Goal: Register for event/course

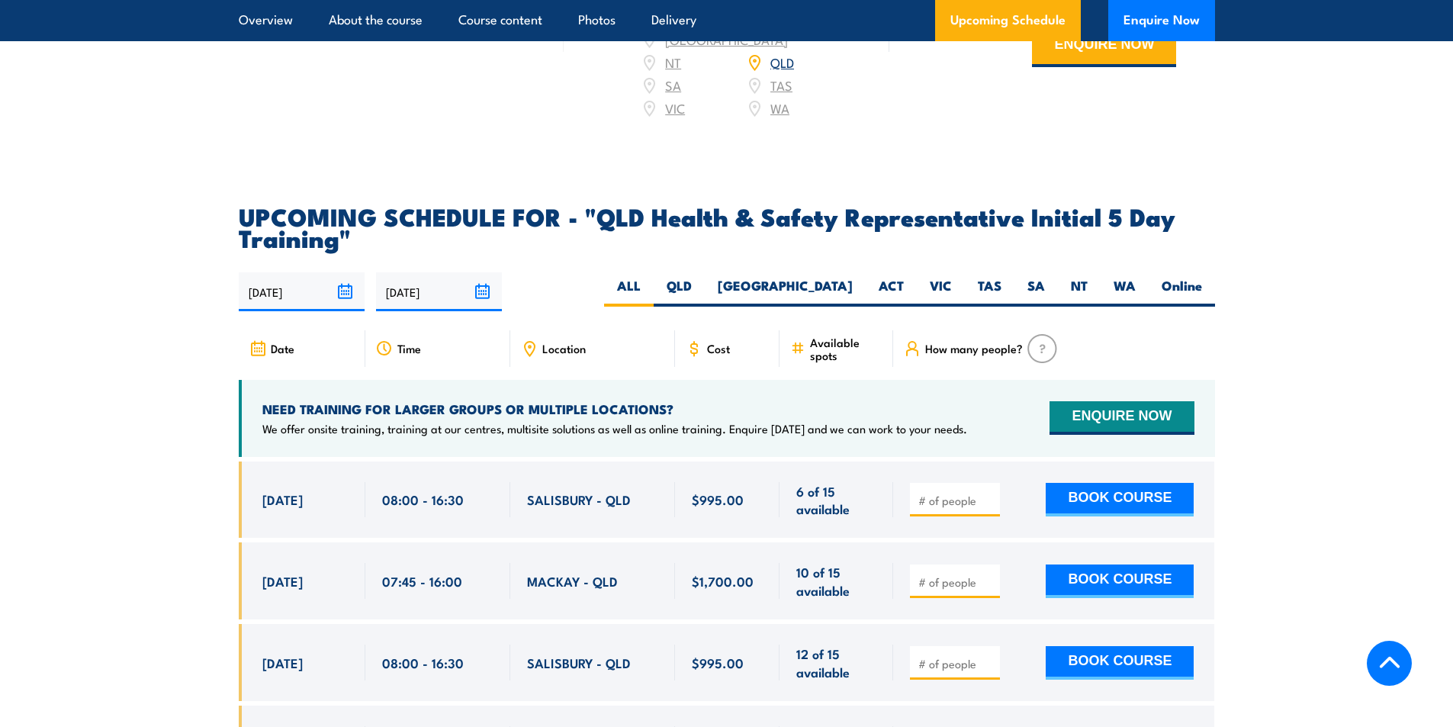
scroll to position [2593, 0]
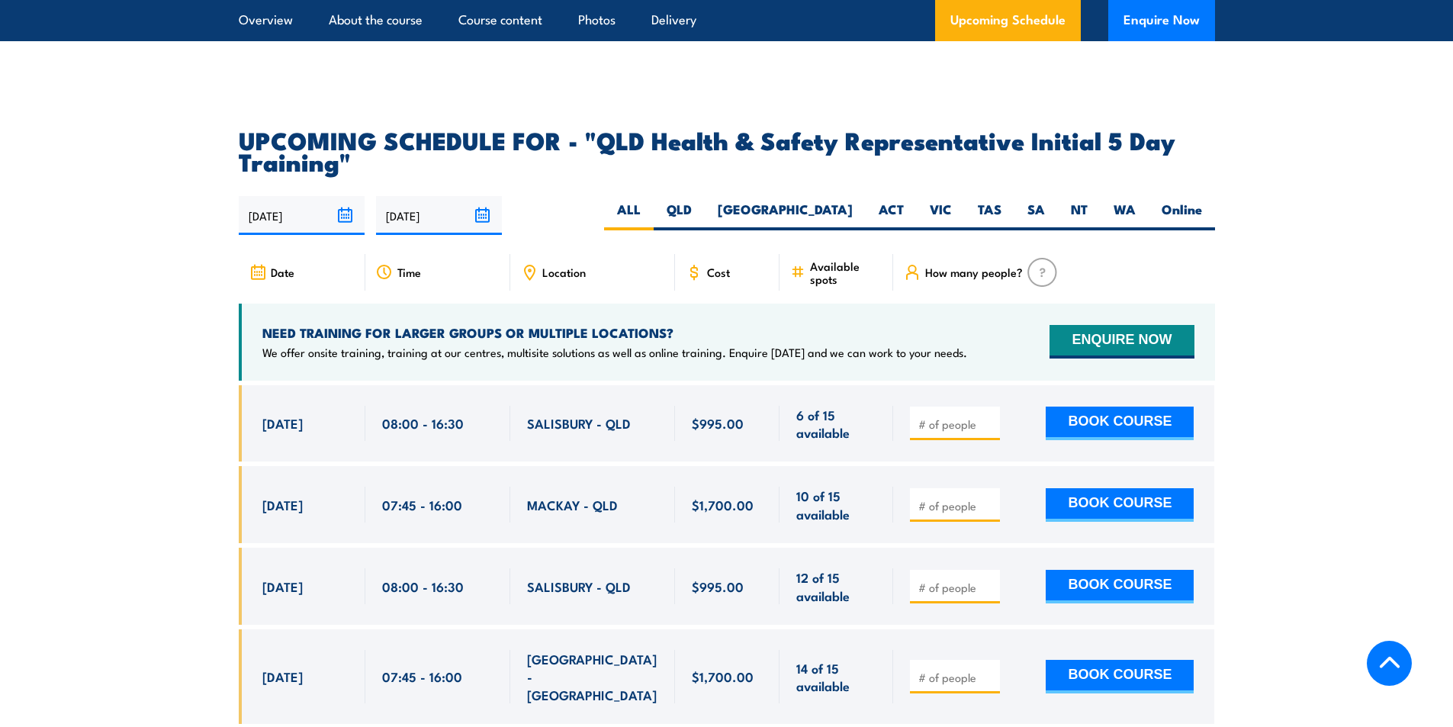
click at [587, 502] on span "MACKAY - QLD" at bounding box center [572, 505] width 91 height 18
click at [458, 505] on span "07:45 - 16:00" at bounding box center [422, 505] width 80 height 18
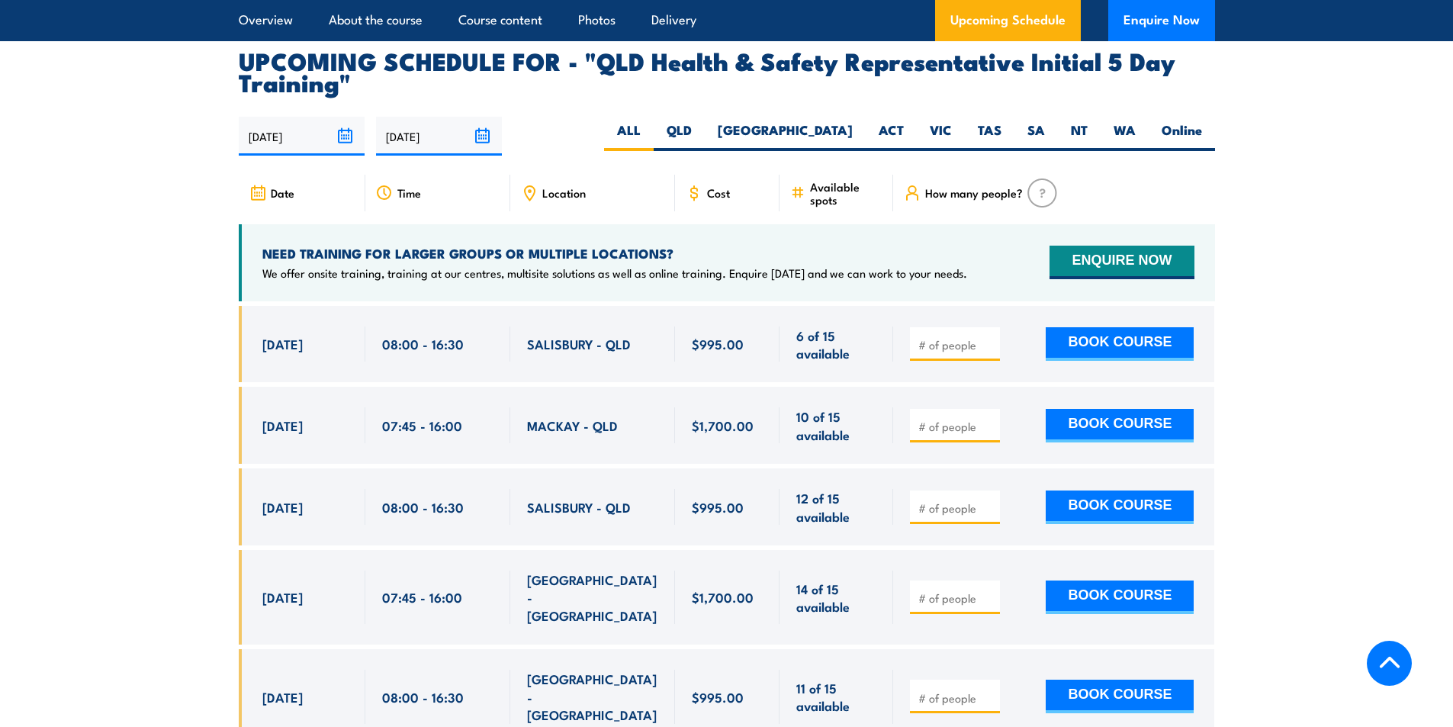
scroll to position [2670, 0]
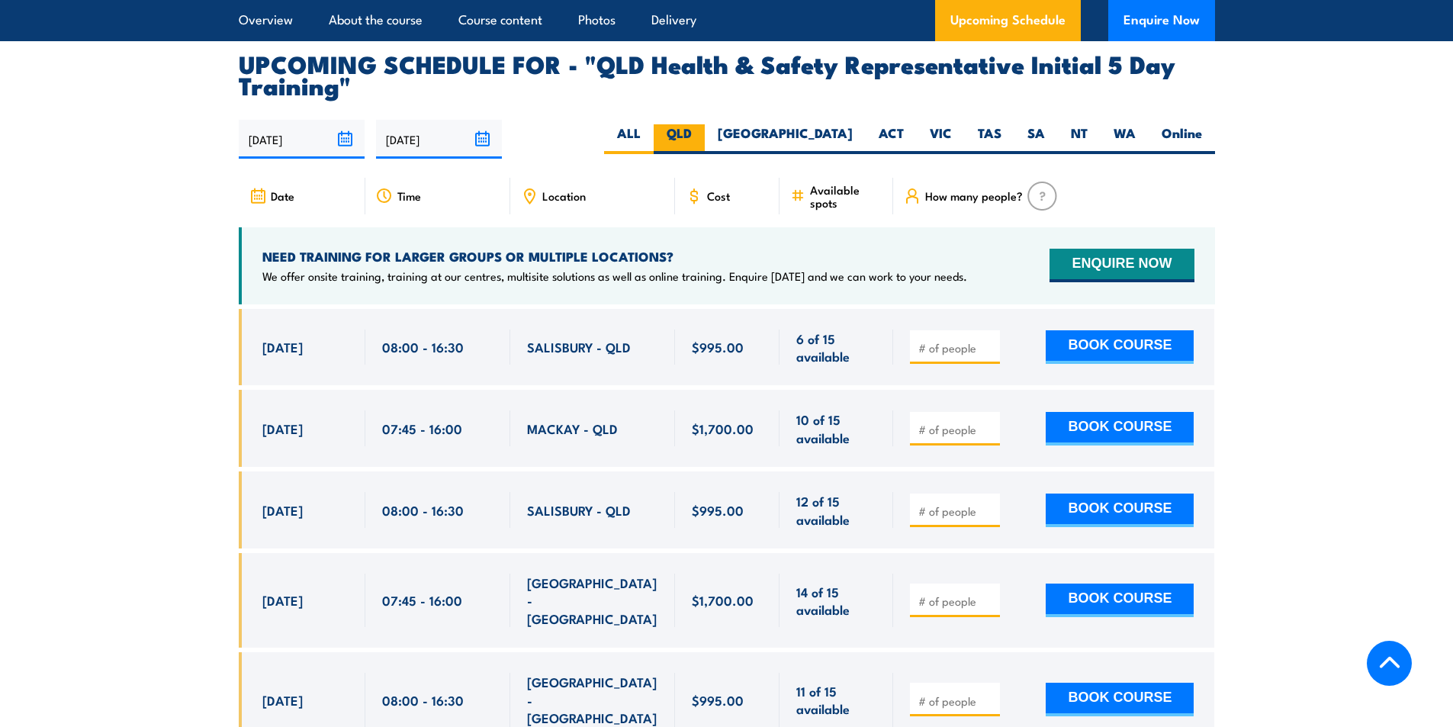
click at [705, 127] on label "QLD" at bounding box center [679, 139] width 51 height 30
click at [702, 127] on input "QLD" at bounding box center [697, 129] width 10 height 10
radio input "true"
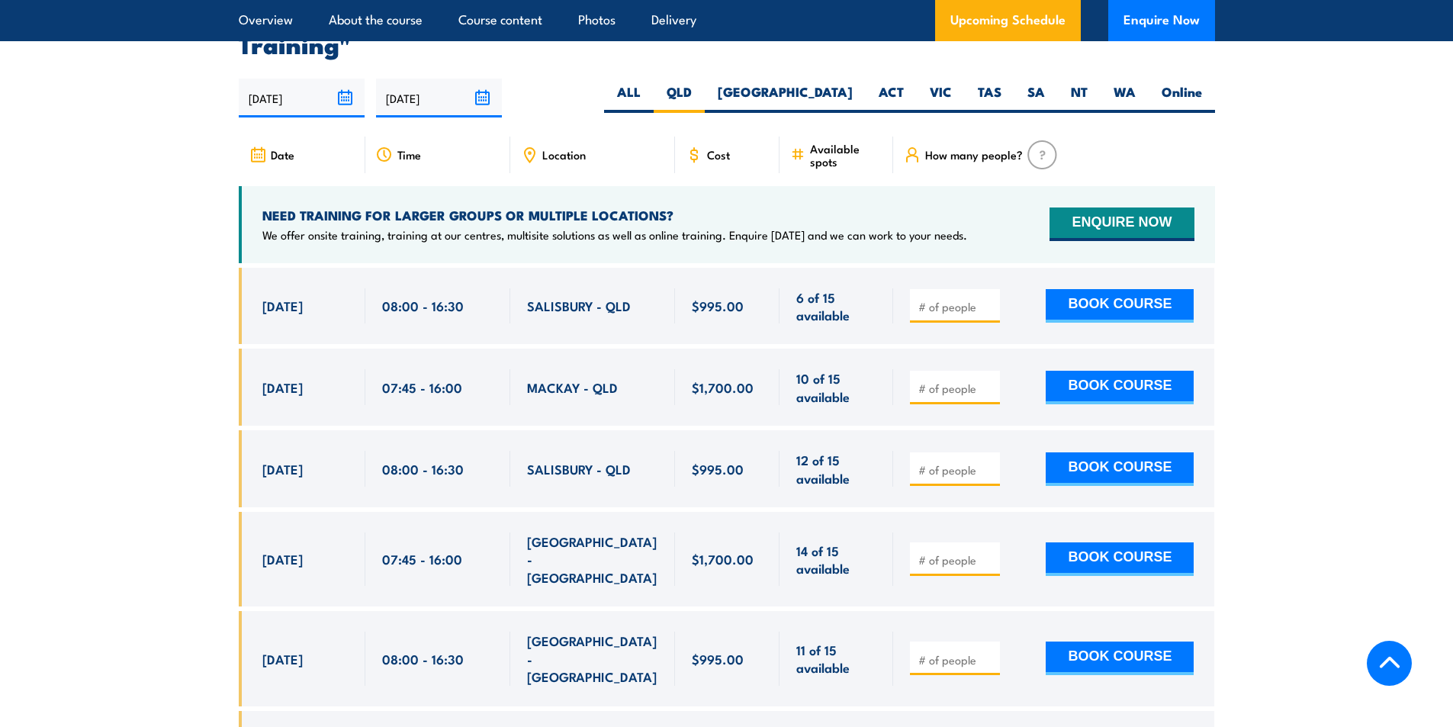
scroll to position [2717, 0]
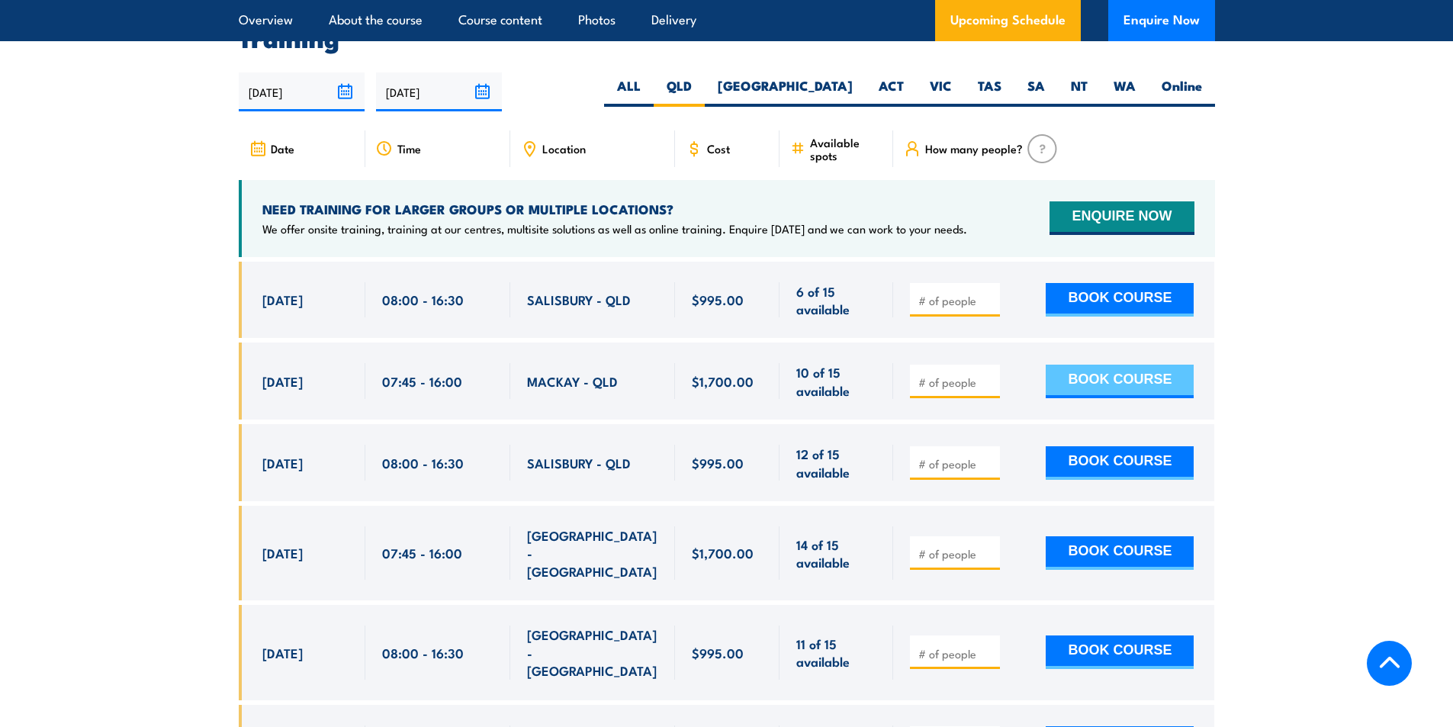
click at [1079, 378] on button "BOOK COURSE" at bounding box center [1120, 382] width 148 height 34
type input "1"
click at [1144, 370] on button "BOOK COURSE" at bounding box center [1120, 382] width 148 height 34
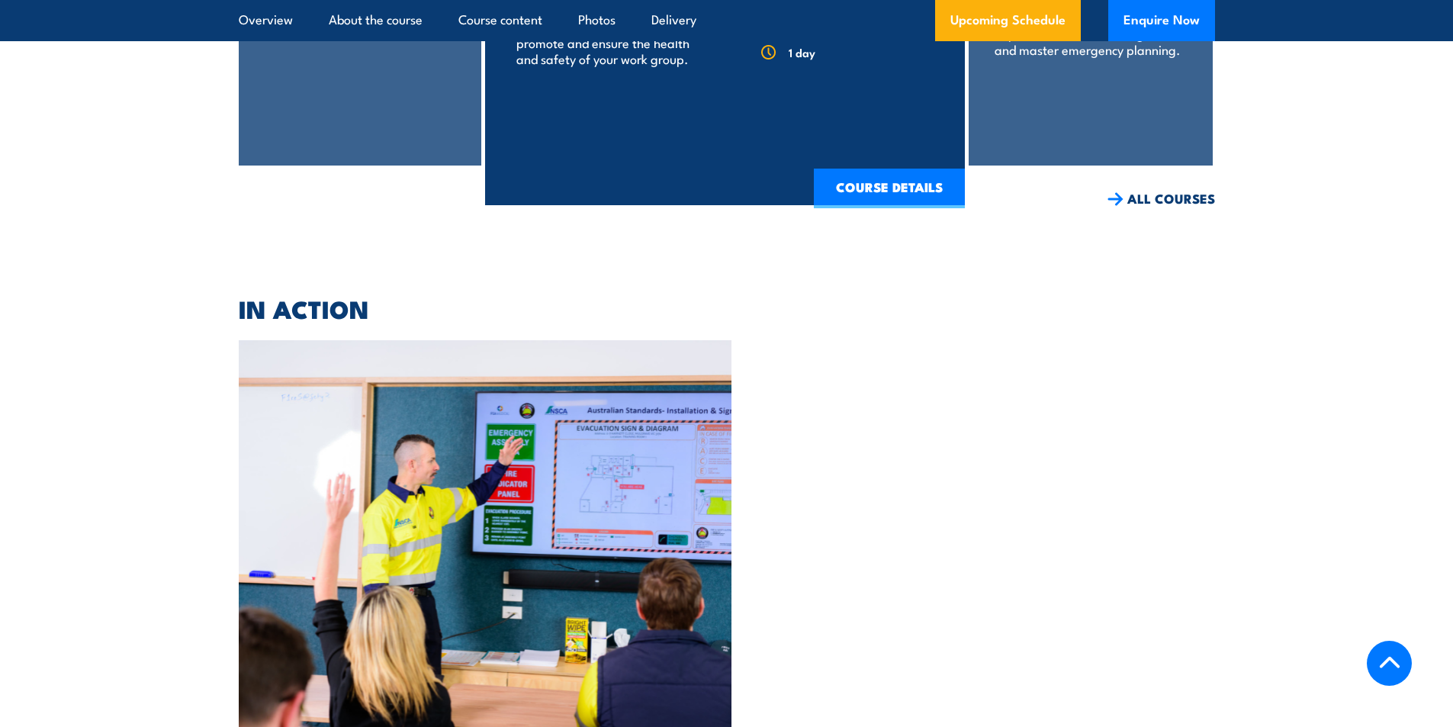
scroll to position [4700, 0]
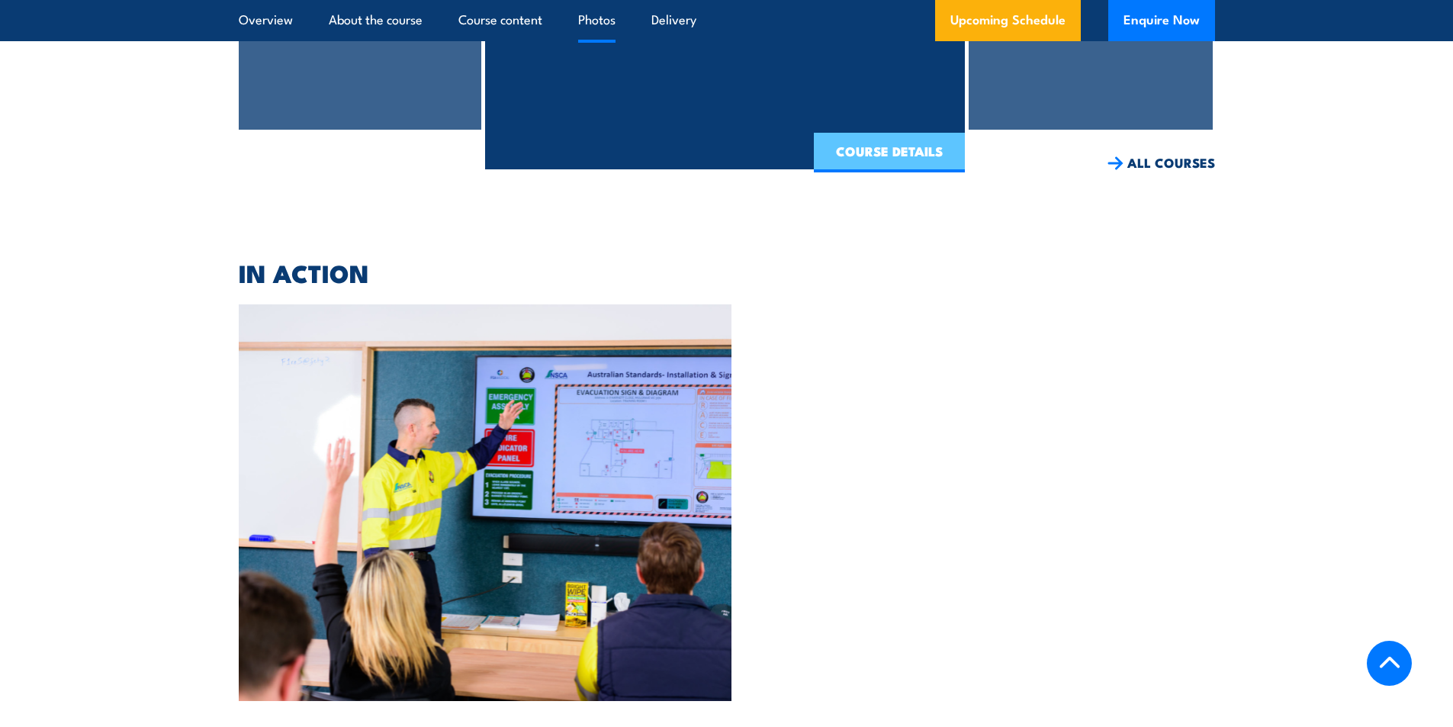
click at [867, 133] on link "COURSE DETAILS" at bounding box center [889, 153] width 151 height 40
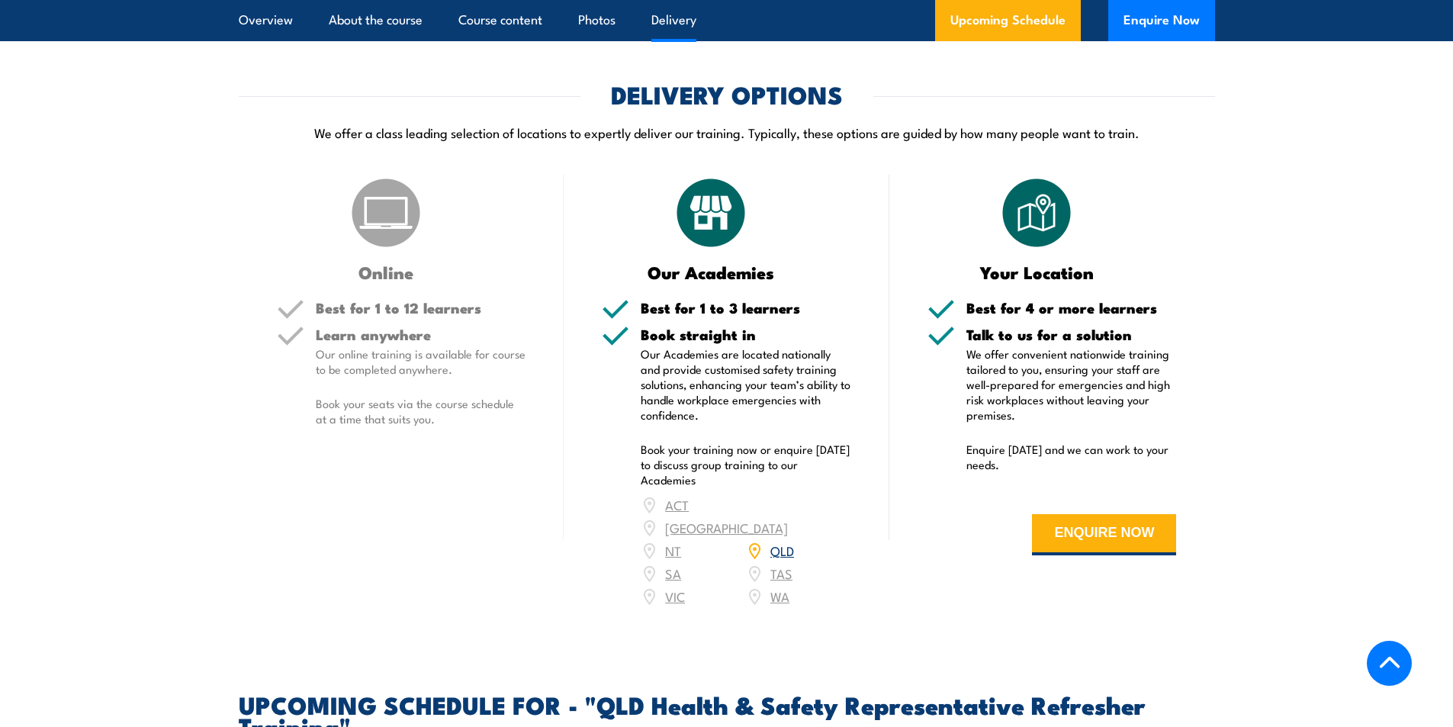
scroll to position [1983, 0]
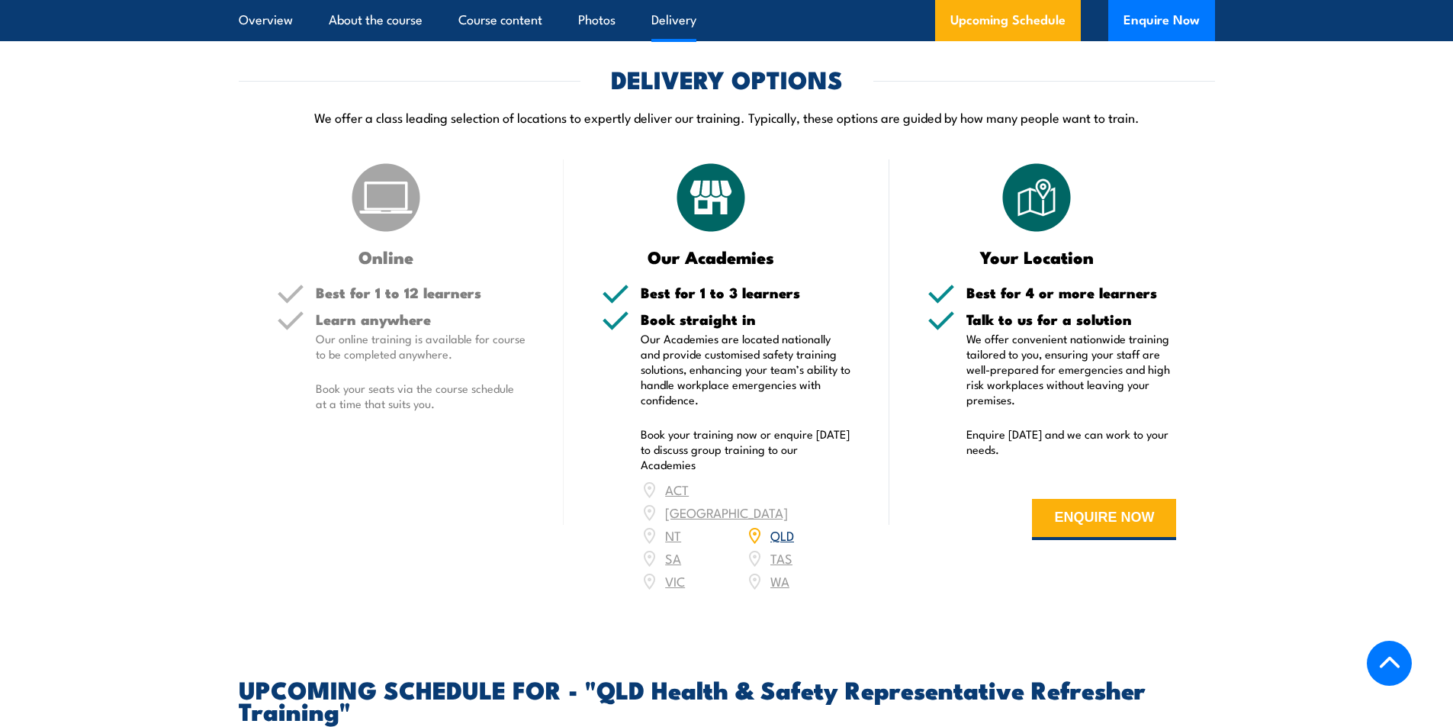
click at [778, 544] on link "QLD" at bounding box center [782, 535] width 24 height 18
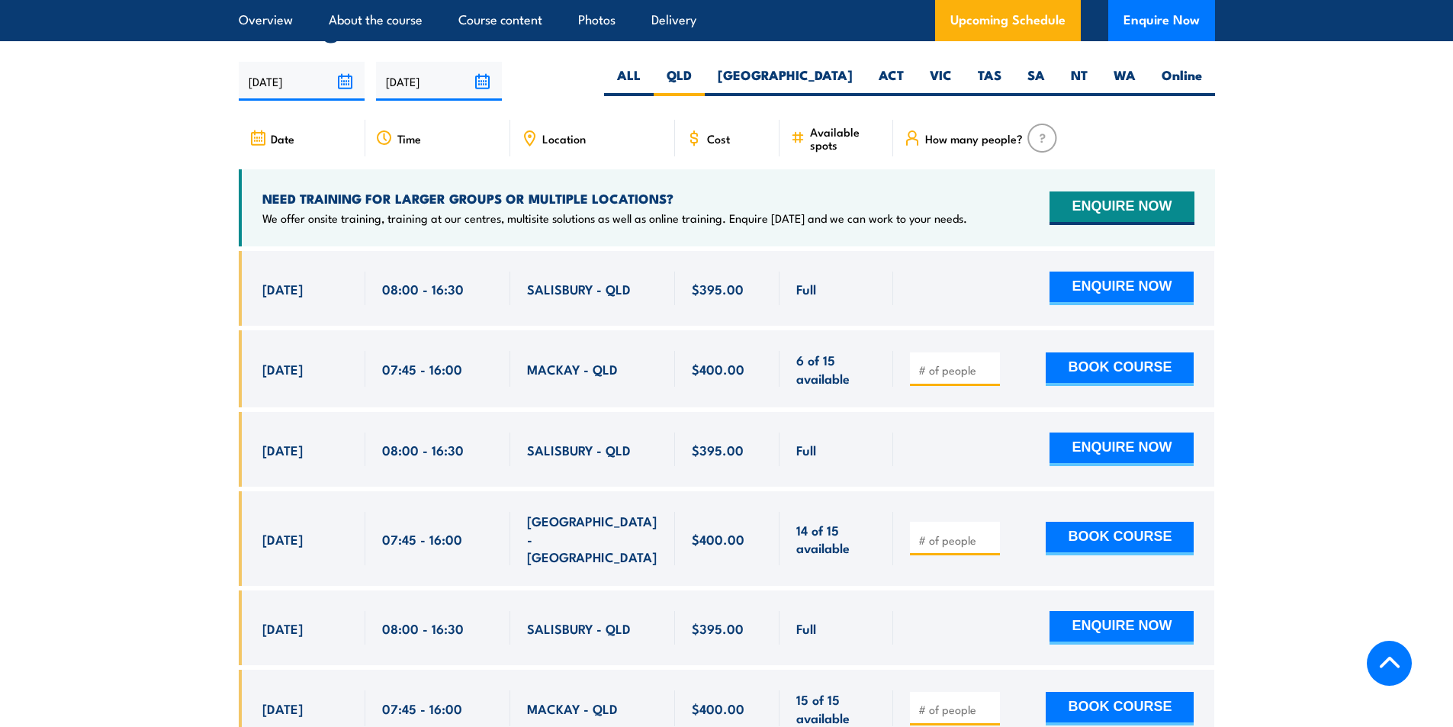
scroll to position [2674, 0]
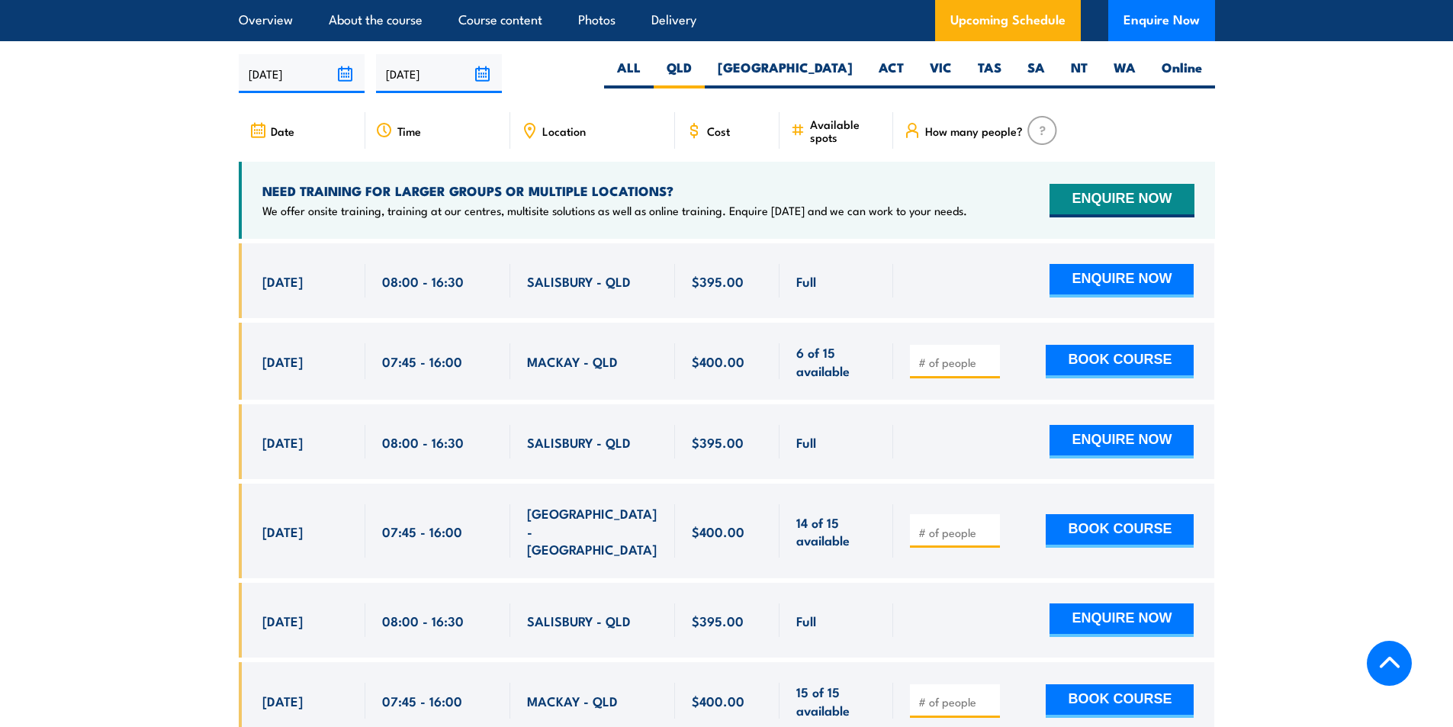
click at [576, 370] on span "MACKAY - QLD" at bounding box center [572, 361] width 91 height 18
click at [577, 370] on span "MACKAY - QLD" at bounding box center [572, 361] width 91 height 18
click at [623, 377] on div "MACKAY - QLD" at bounding box center [592, 361] width 131 height 36
click at [685, 14] on link "Delivery" at bounding box center [673, 20] width 45 height 40
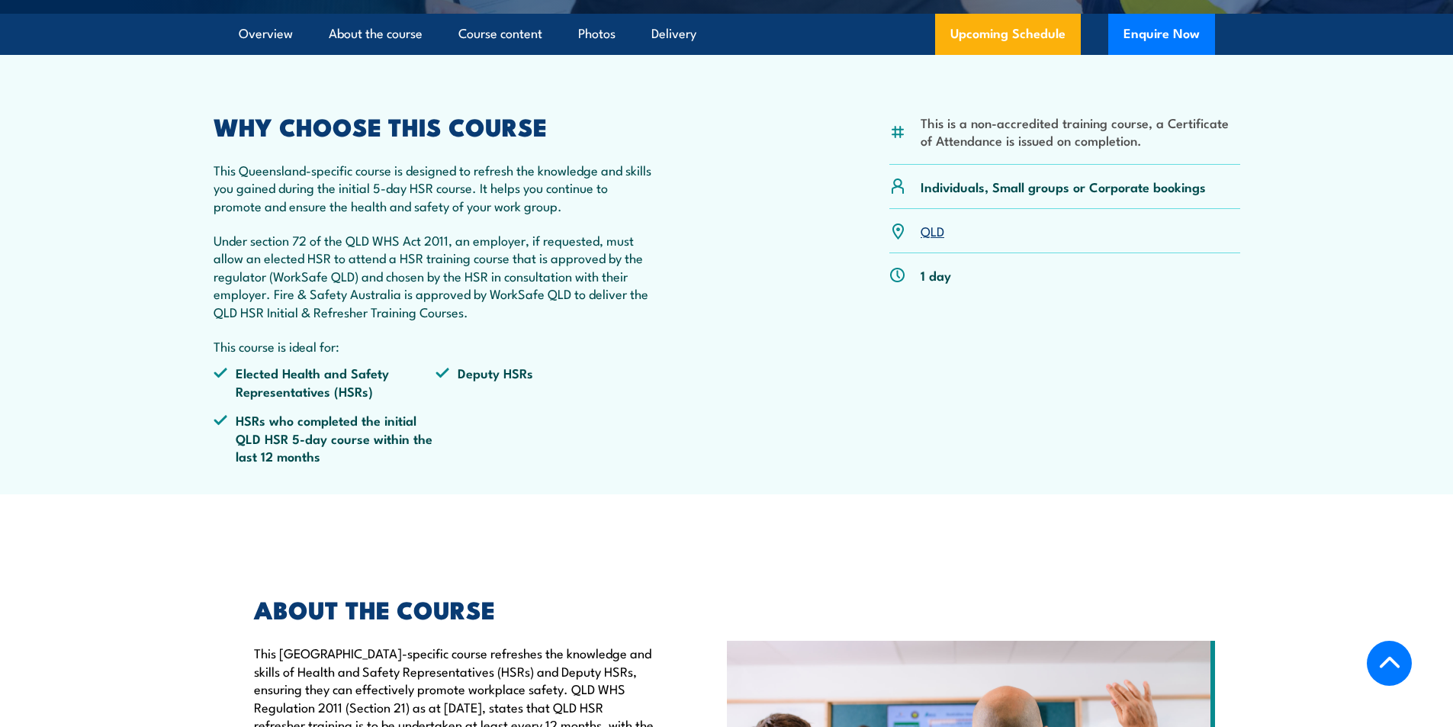
scroll to position [76, 0]
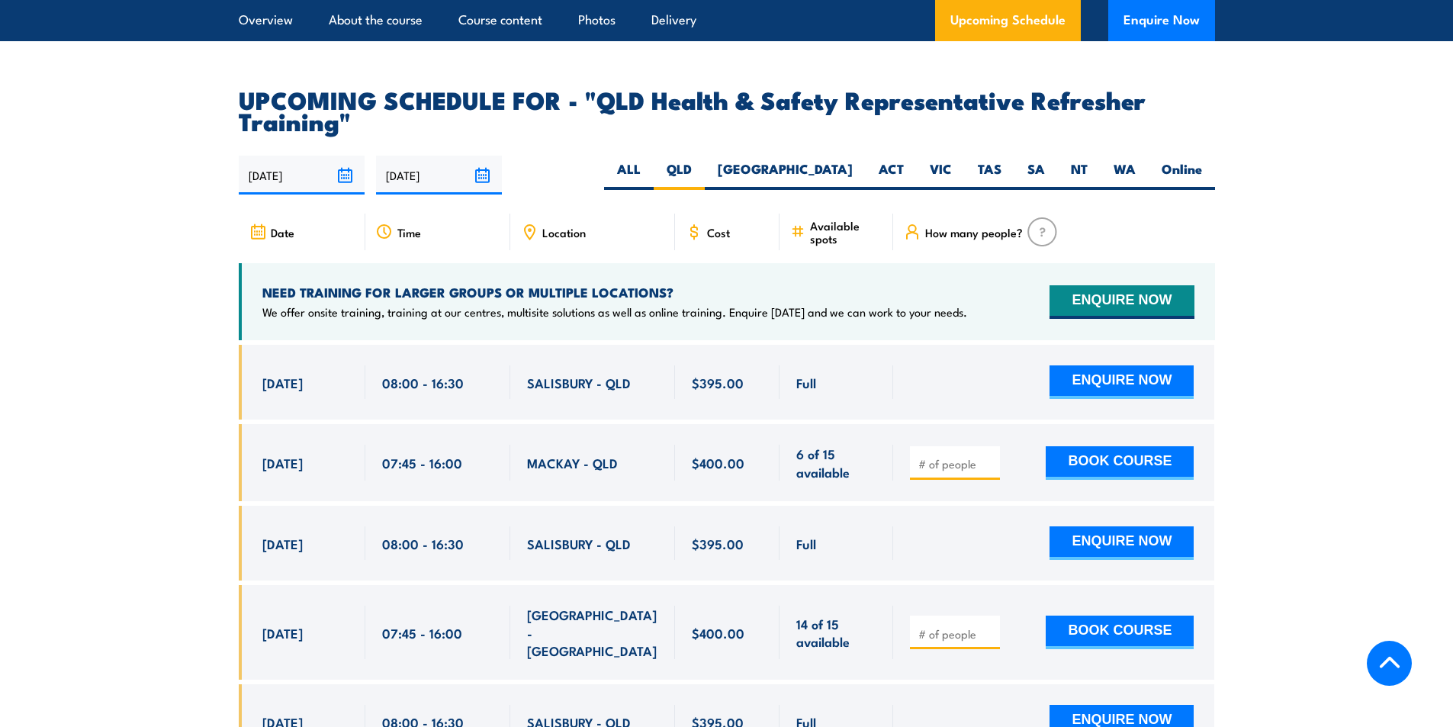
scroll to position [2574, 0]
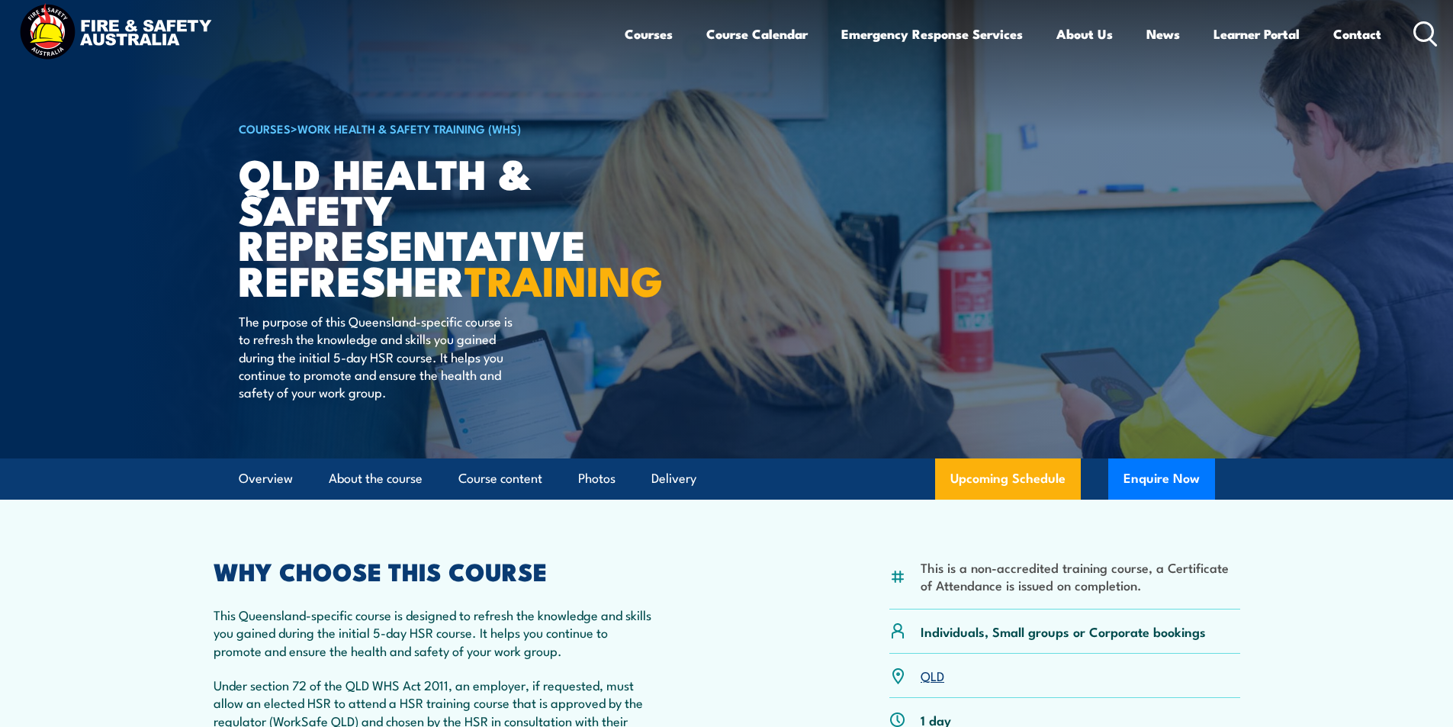
scroll to position [8, 0]
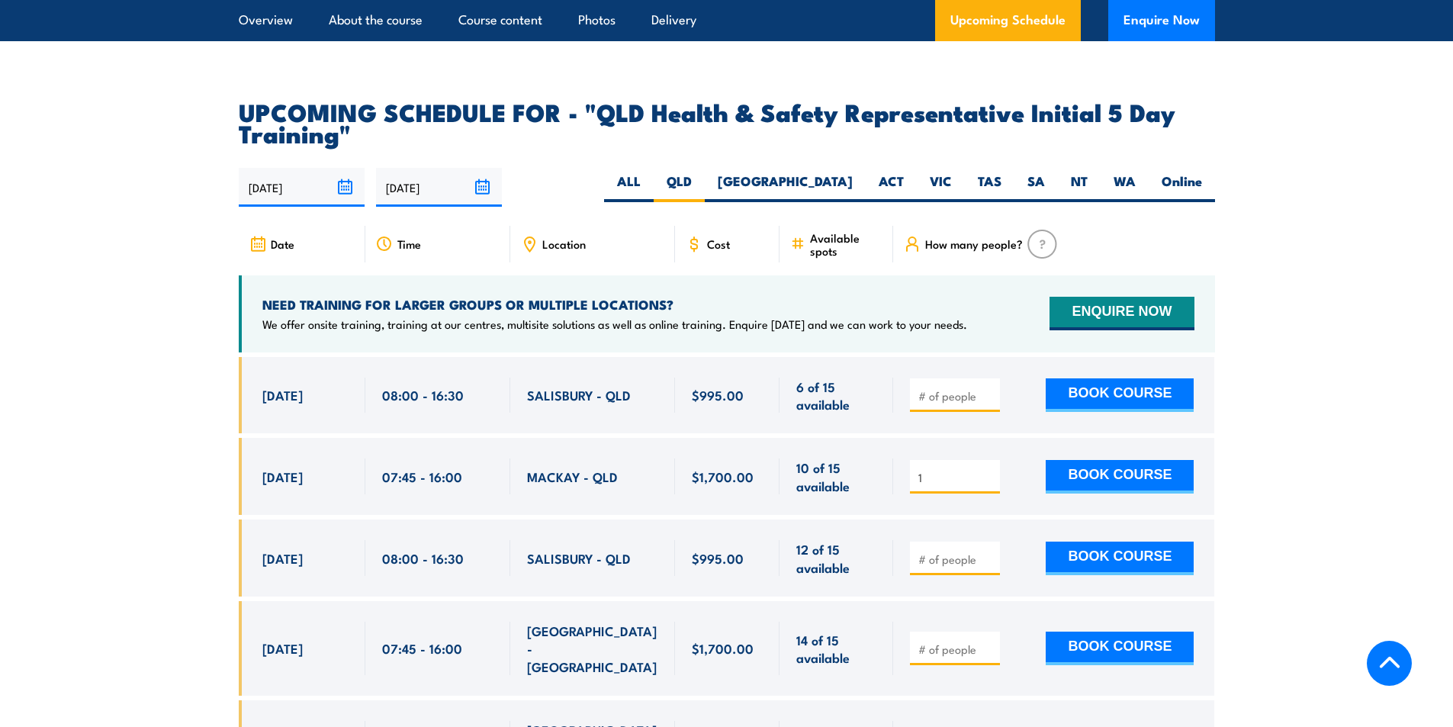
scroll to position [2641, 0]
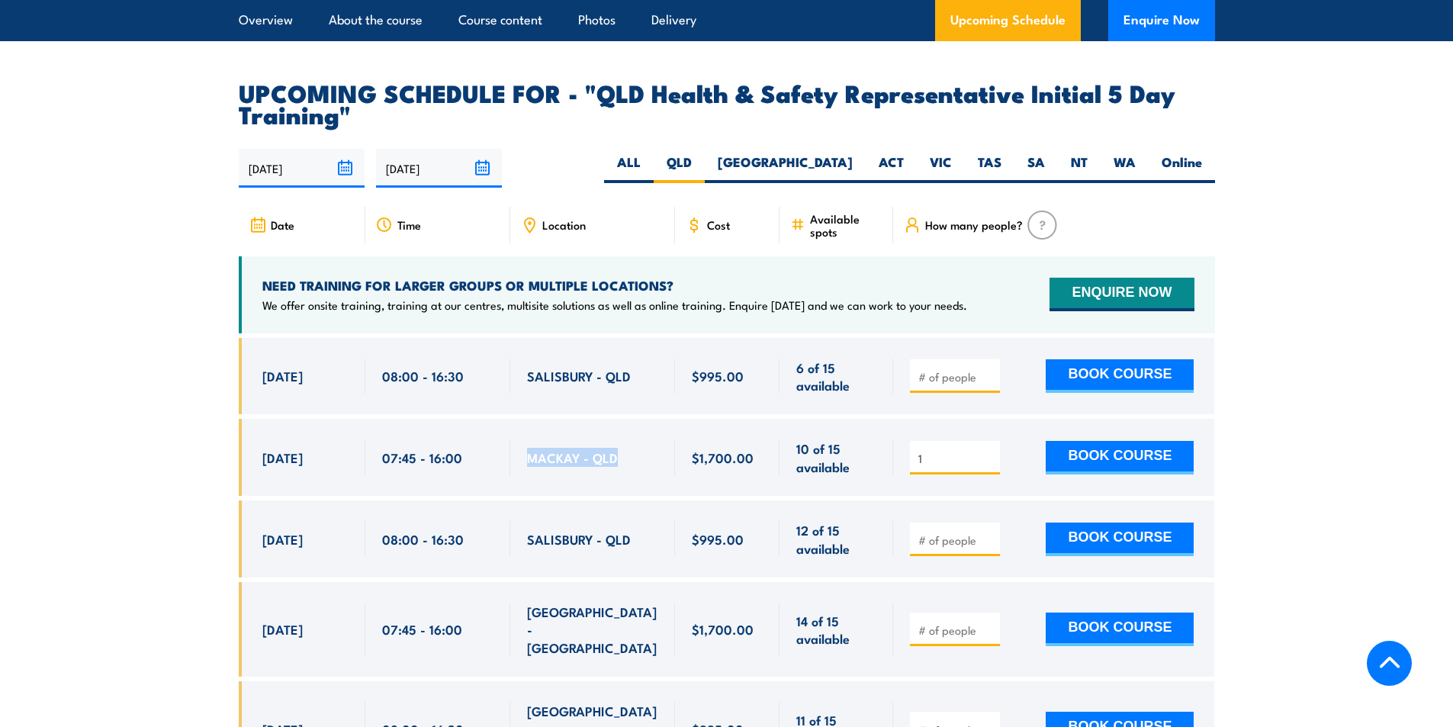
drag, startPoint x: 622, startPoint y: 452, endPoint x: 507, endPoint y: 458, distance: 114.5
click at [507, 458] on div "8 Sep, 2025, 07:45 - 07:45" at bounding box center [727, 457] width 976 height 77
click at [626, 446] on div "MACKAY - QLD" at bounding box center [592, 457] width 131 height 36
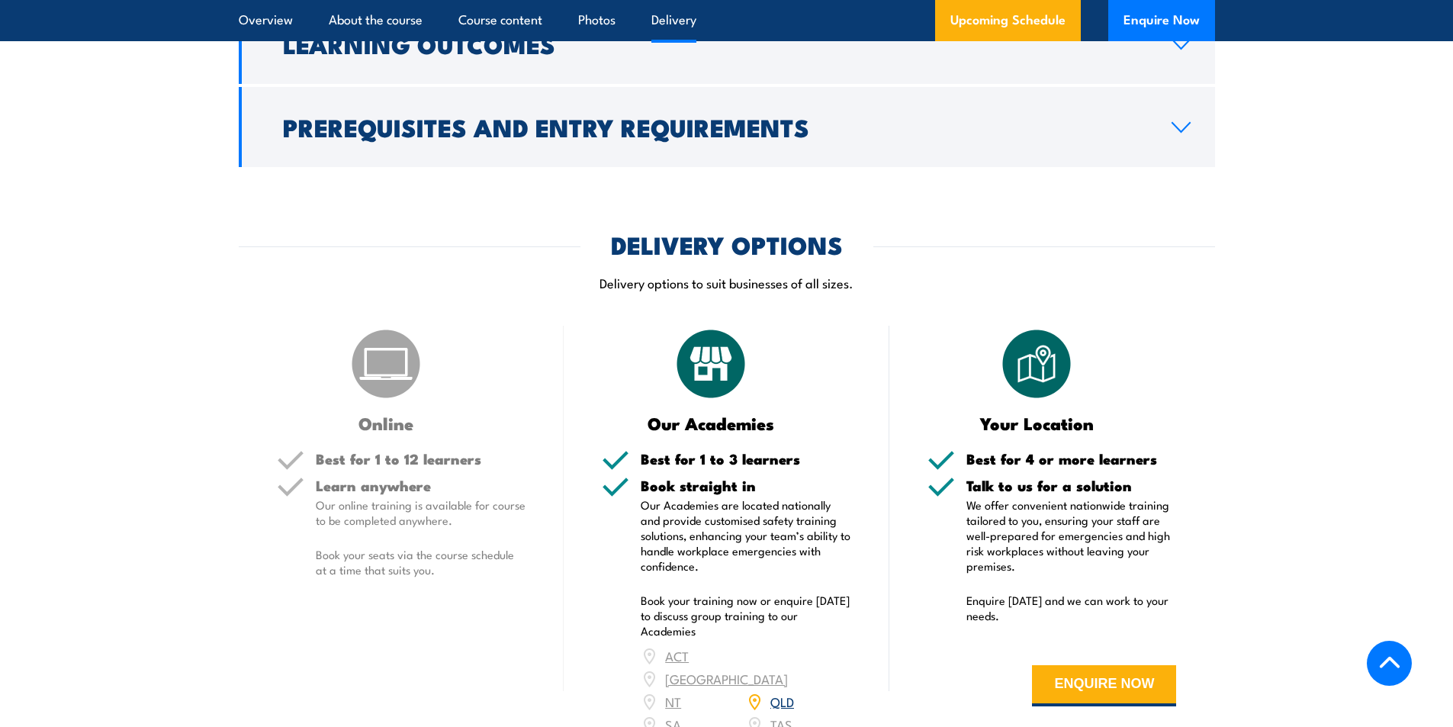
scroll to position [2107, 0]
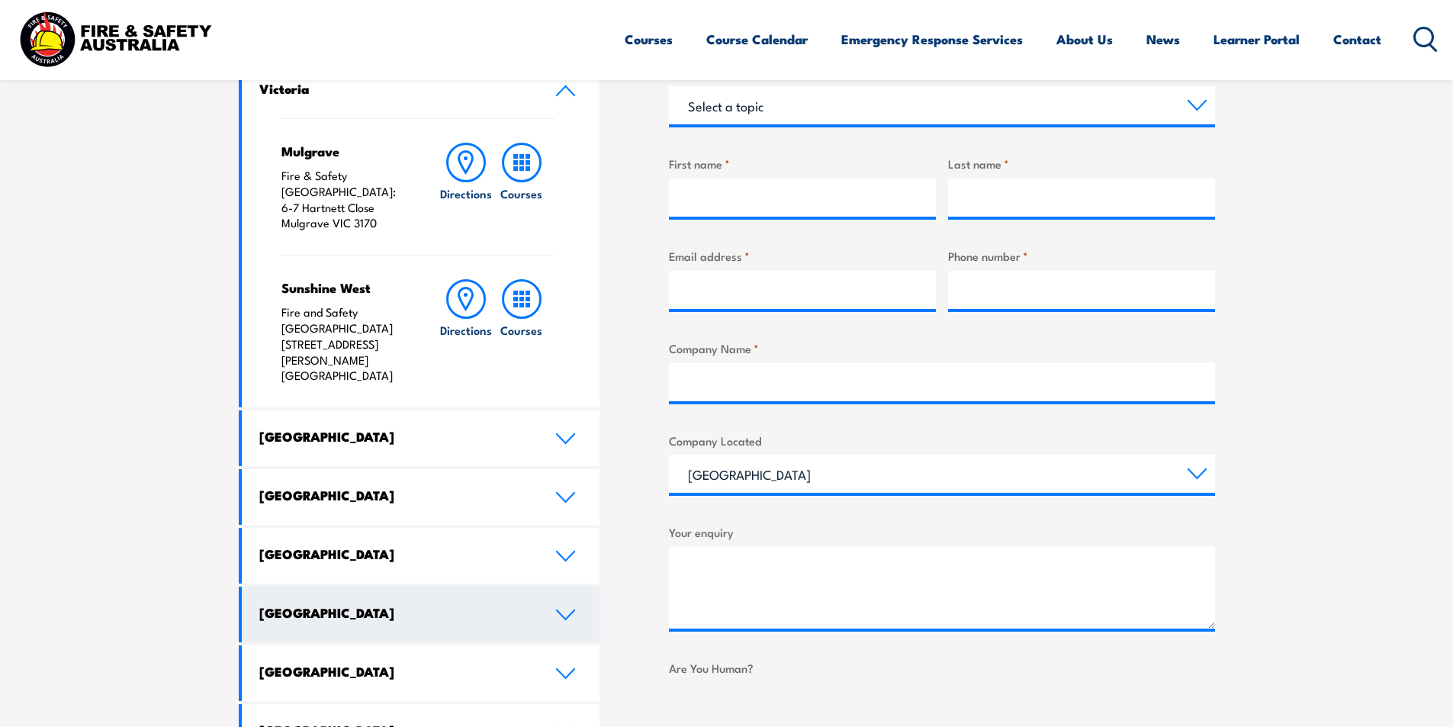
scroll to position [610, 0]
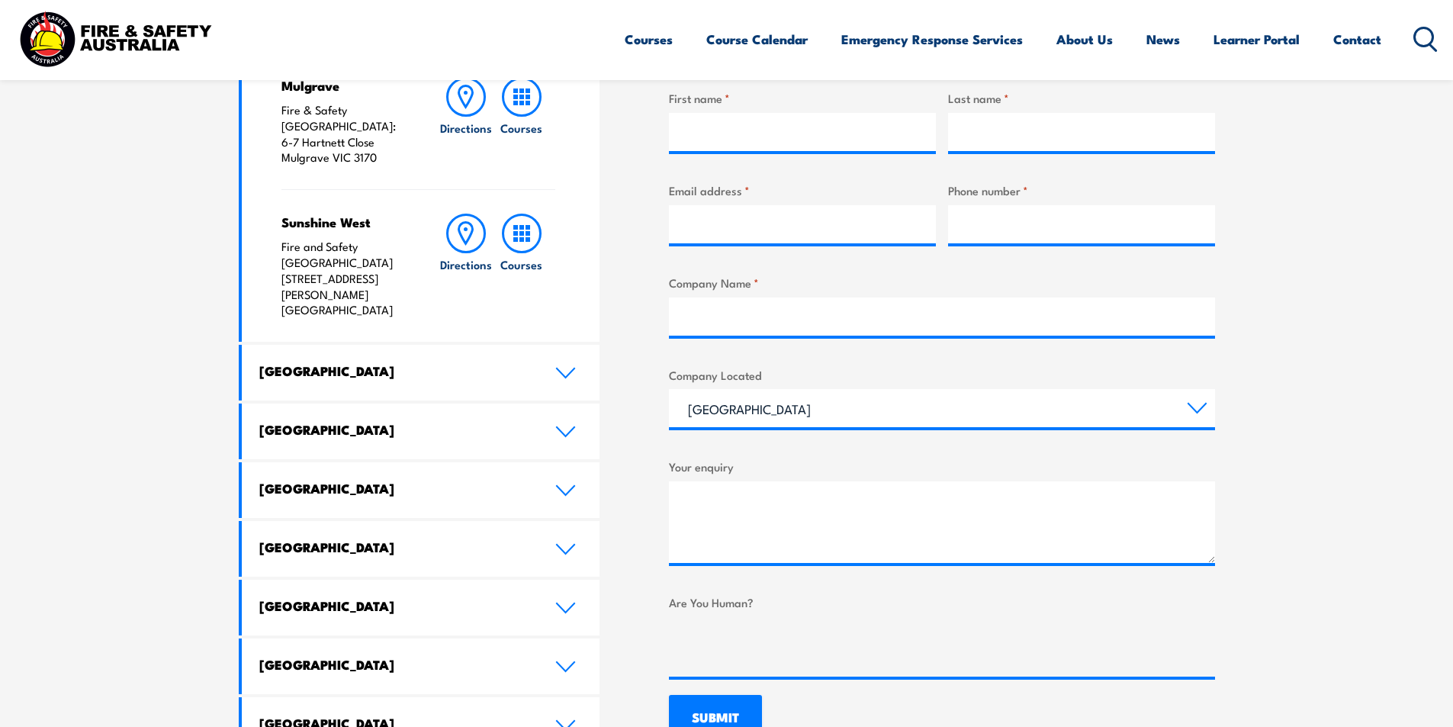
click at [379, 404] on link "[GEOGRAPHIC_DATA]" at bounding box center [421, 432] width 359 height 56
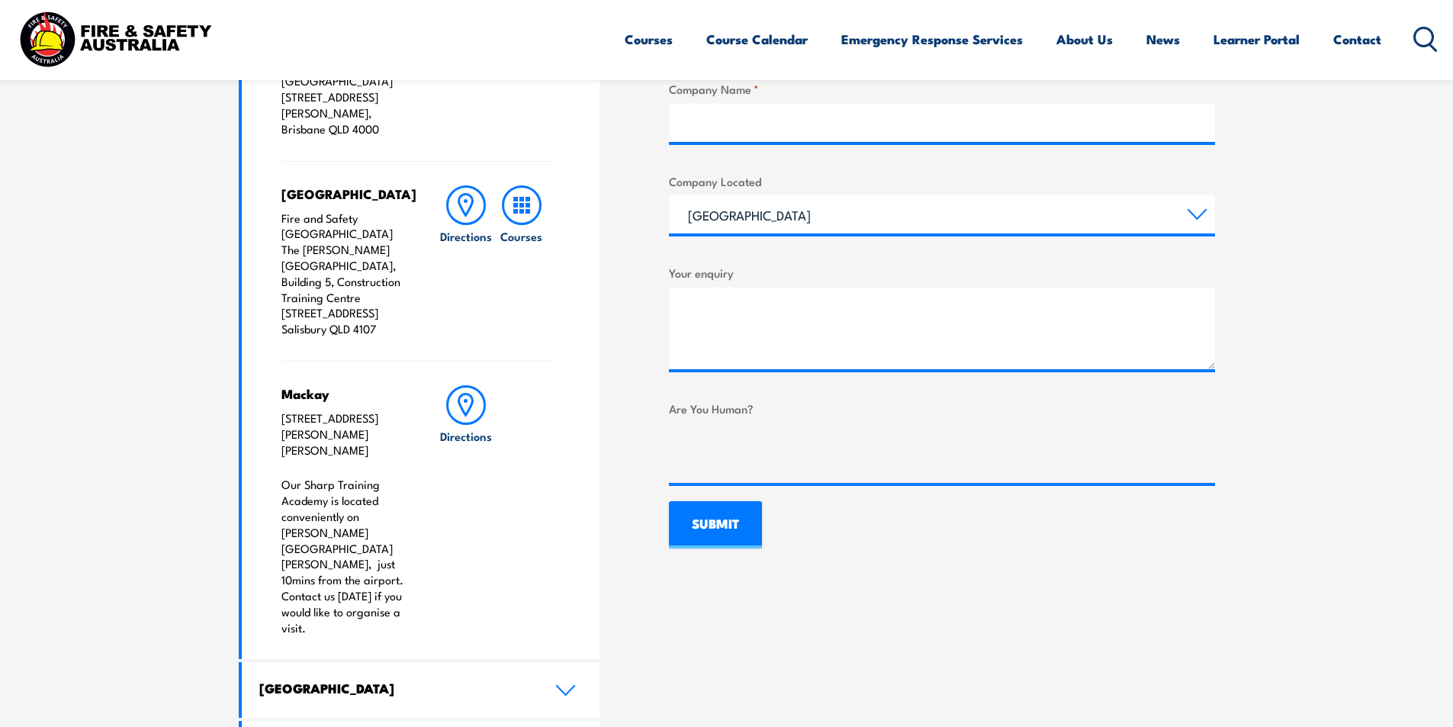
scroll to position [839, 0]
